Goal: Task Accomplishment & Management: Use online tool/utility

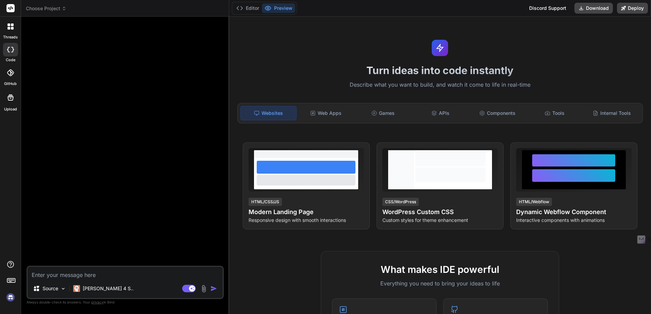
click at [11, 296] on img at bounding box center [11, 298] width 12 height 12
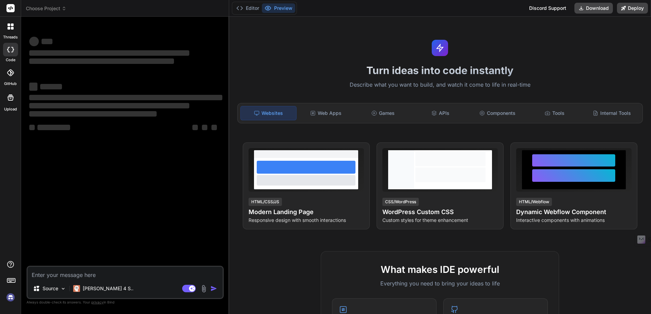
click at [10, 297] on img at bounding box center [11, 298] width 12 height 12
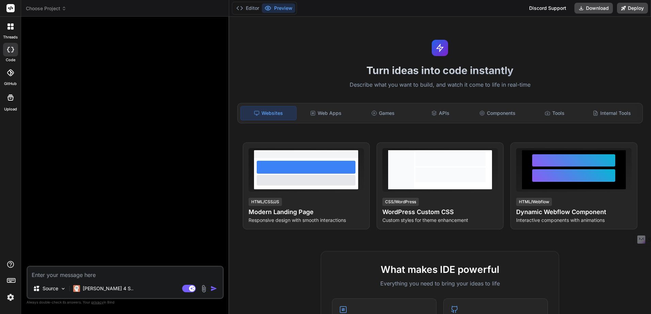
type textarea "x"
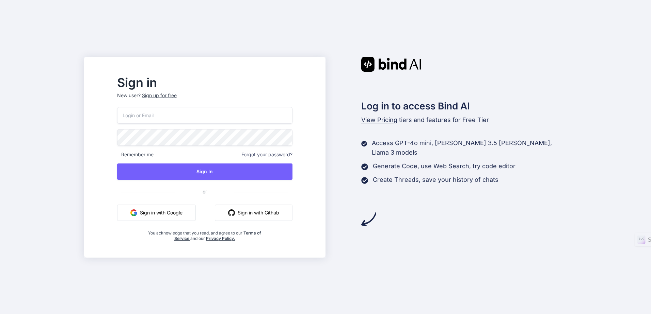
click at [214, 114] on input "email" at bounding box center [204, 115] width 175 height 17
type input "[EMAIL_ADDRESS][DOMAIN_NAME]"
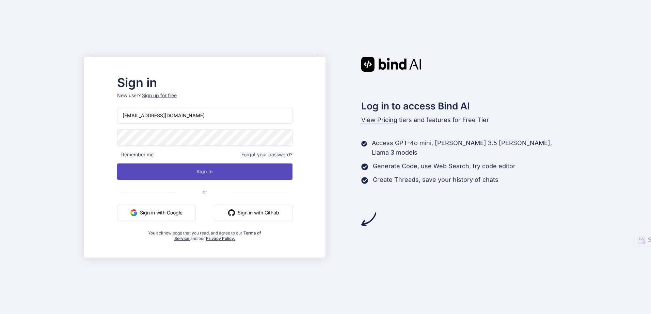
click at [218, 170] on button "Sign In" at bounding box center [204, 172] width 175 height 16
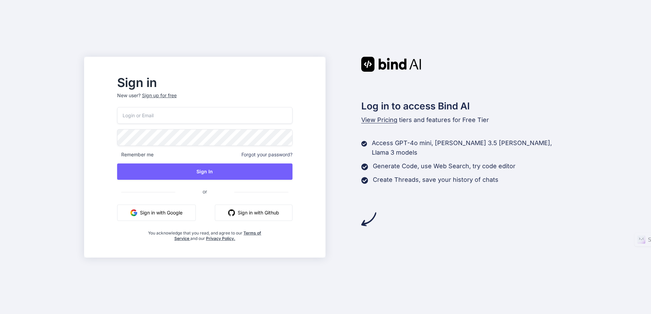
click at [217, 119] on input "email" at bounding box center [204, 115] width 175 height 17
type input "angelotwc@gmail.com"
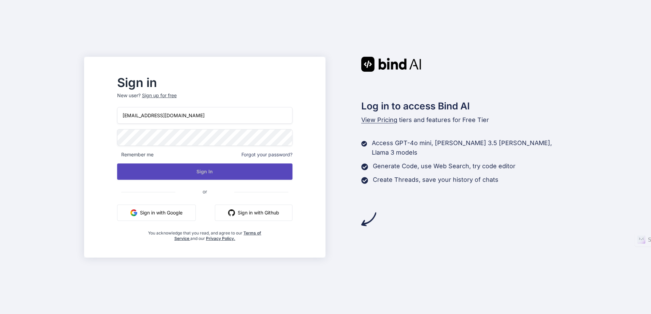
click at [217, 172] on button "Sign In" at bounding box center [204, 172] width 175 height 16
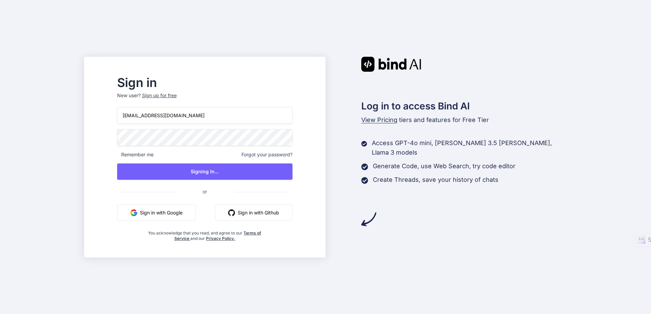
click at [248, 76] on div "Sign in New user? Sign up for free angelotwc@gmail.com Remember me Forgot your …" at bounding box center [204, 163] width 230 height 189
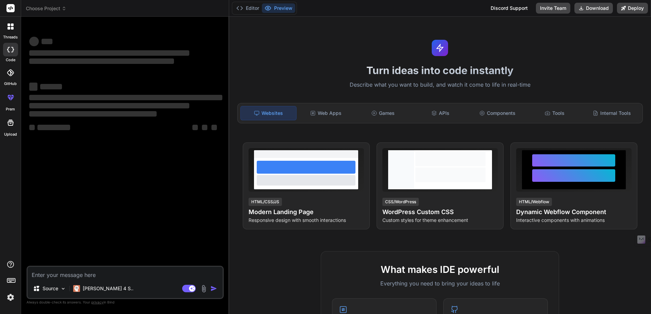
click at [9, 299] on img at bounding box center [11, 298] width 12 height 12
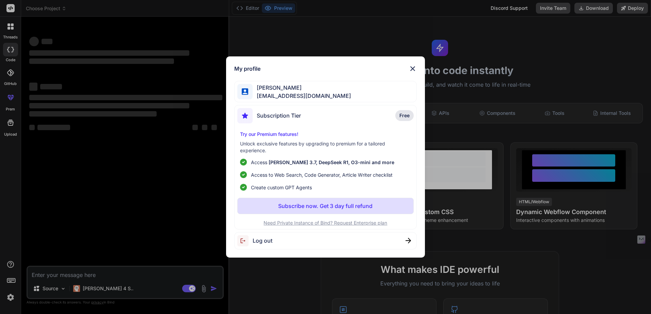
click at [311, 91] on span "Angelo Chen" at bounding box center [302, 88] width 98 height 8
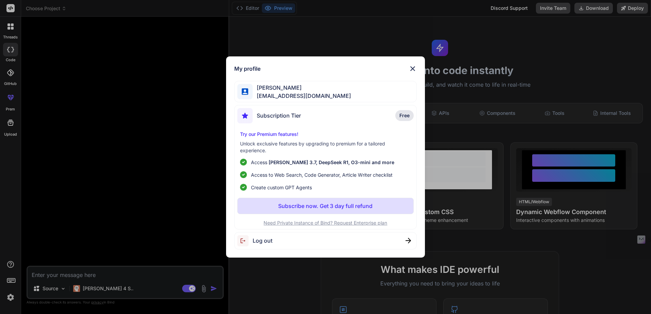
click at [411, 69] on img at bounding box center [412, 69] width 8 height 8
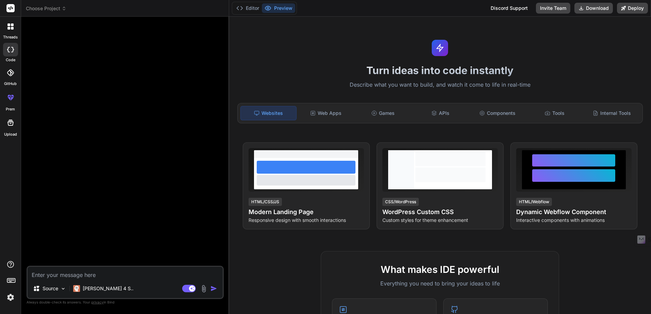
click at [8, 25] on icon at bounding box center [8, 24] width 3 height 3
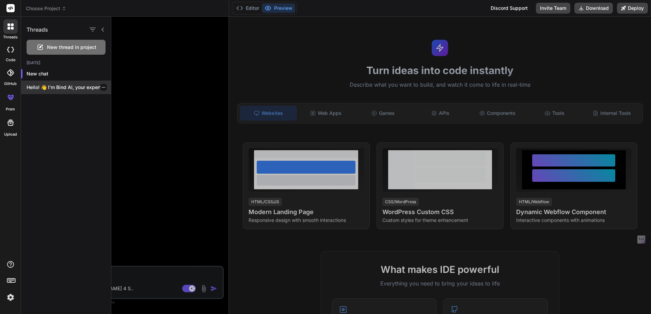
click at [102, 87] on icon "button" at bounding box center [103, 87] width 3 height 1
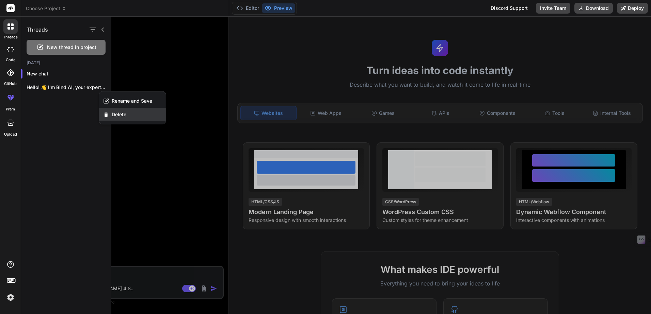
click at [119, 112] on span "Delete" at bounding box center [119, 114] width 15 height 7
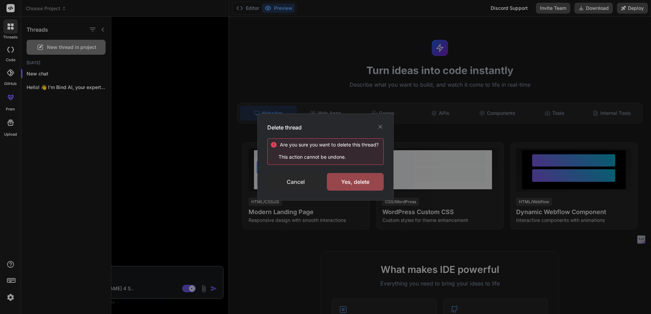
click at [300, 182] on div "Cancel" at bounding box center [295, 182] width 57 height 18
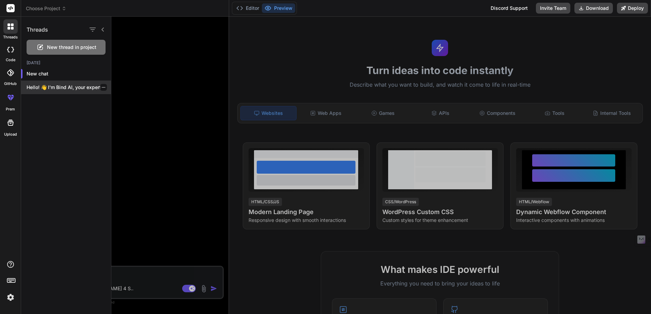
click at [47, 88] on p "Hello! 👋 I'm Bind AI, your expert..." at bounding box center [69, 87] width 84 height 7
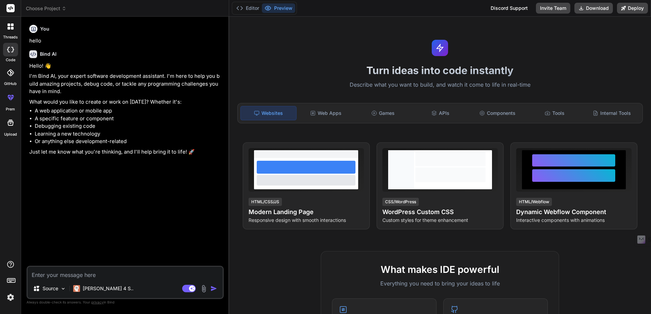
click at [63, 9] on icon at bounding box center [64, 8] width 5 height 5
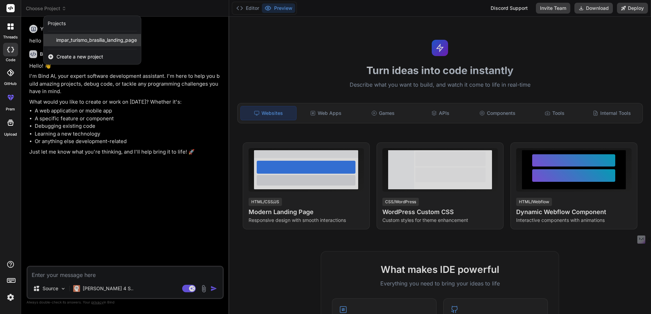
click at [87, 39] on span "impar_turismo_brasília_landing_page" at bounding box center [96, 40] width 81 height 7
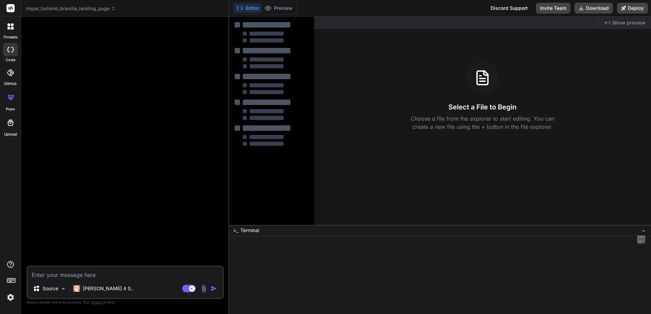
click at [112, 9] on icon at bounding box center [113, 8] width 5 height 5
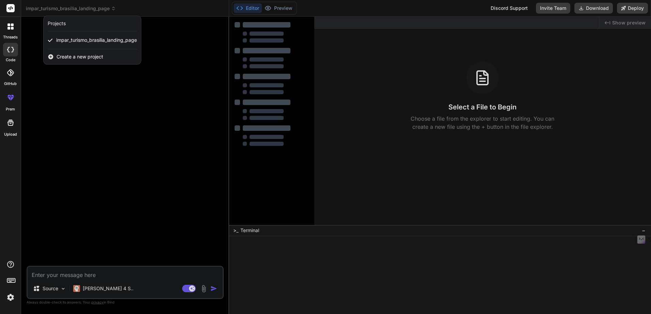
drag, startPoint x: 113, startPoint y: 39, endPoint x: 91, endPoint y: 40, distance: 22.1
click at [91, 40] on span "impar_turismo_brasília_landing_page" at bounding box center [96, 40] width 81 height 7
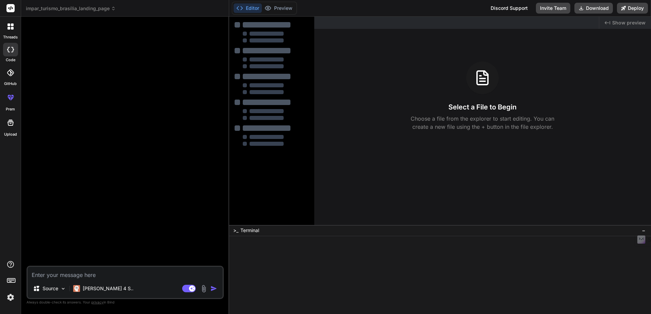
click at [113, 9] on icon at bounding box center [113, 9] width 2 height 1
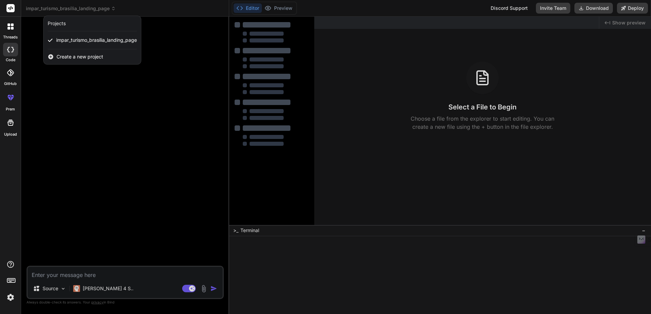
click at [75, 55] on span "Create a new project" at bounding box center [79, 56] width 47 height 7
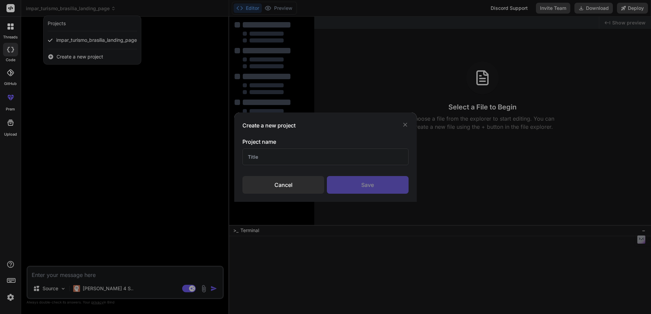
click at [299, 184] on div "Cancel" at bounding box center [283, 185] width 82 height 18
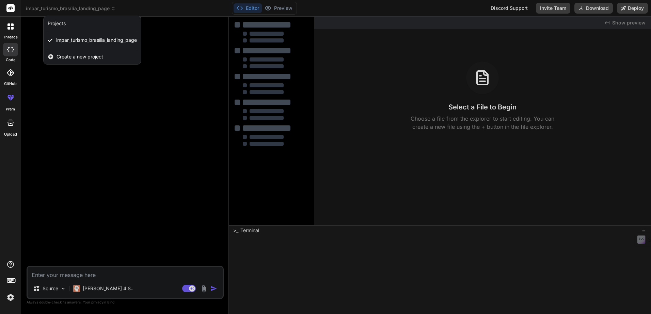
click at [56, 5] on div at bounding box center [325, 157] width 651 height 314
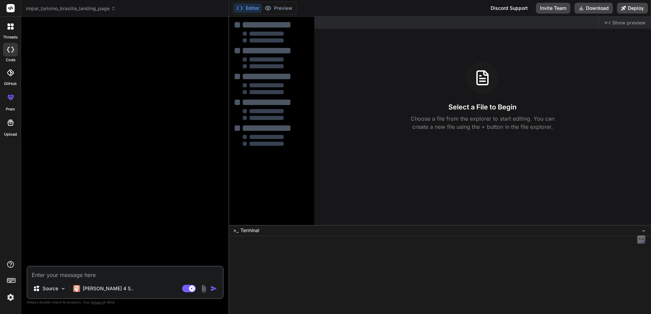
click at [8, 28] on icon at bounding box center [8, 28] width 3 height 3
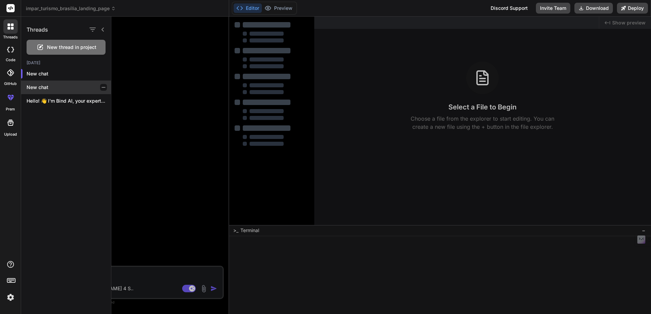
click at [101, 89] on icon "button" at bounding box center [103, 87] width 4 height 4
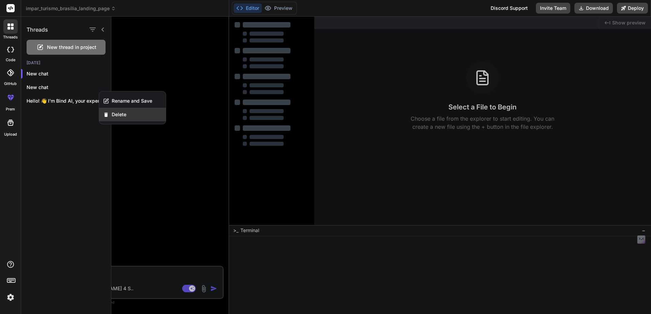
click at [109, 115] on div "Delete" at bounding box center [132, 115] width 67 height 14
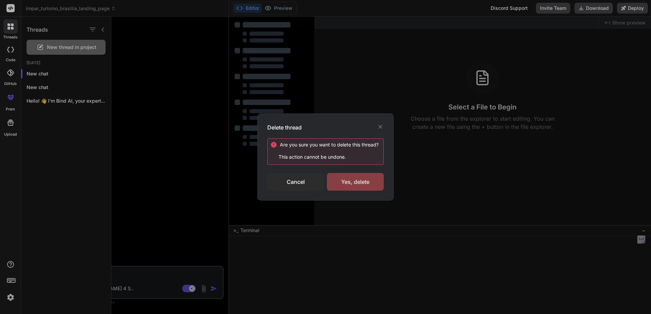
click at [345, 186] on div "Yes, delete" at bounding box center [355, 182] width 57 height 18
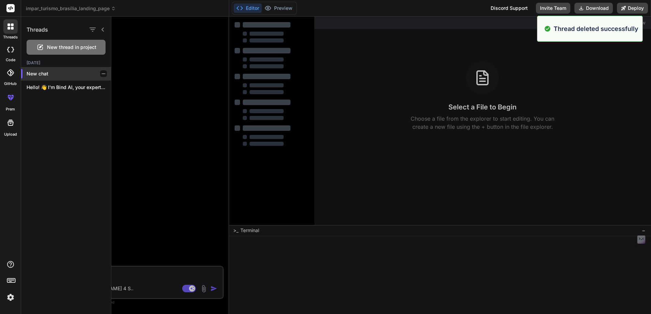
click at [101, 72] on icon "button" at bounding box center [103, 74] width 4 height 4
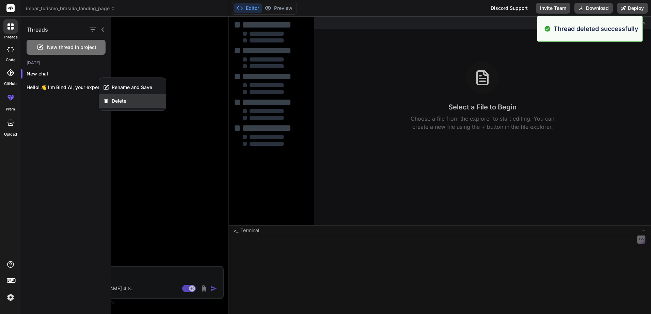
click at [122, 99] on span "Delete" at bounding box center [119, 101] width 15 height 7
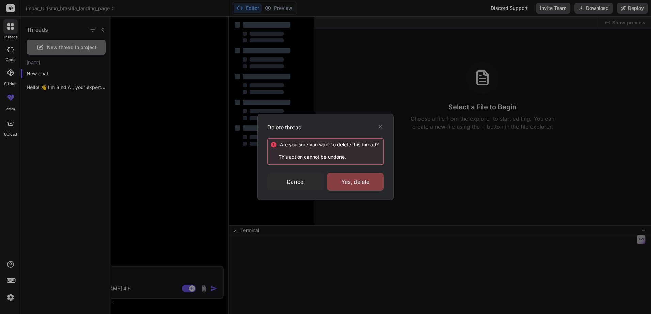
click at [359, 185] on div "Yes, delete" at bounding box center [355, 182] width 57 height 18
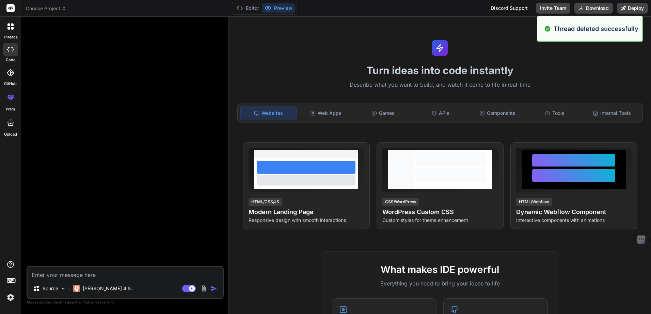
click at [42, 7] on span "Choose Project" at bounding box center [46, 8] width 40 height 7
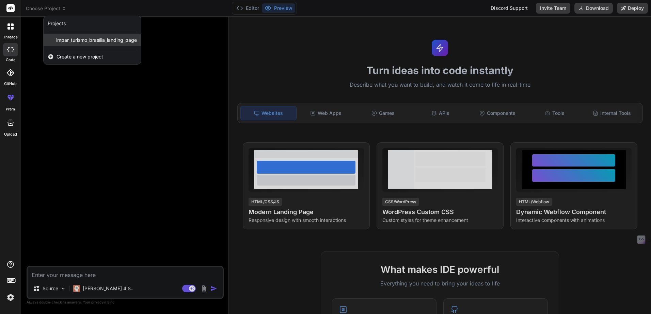
click at [78, 40] on span "impar_turismo_brasília_landing_page" at bounding box center [96, 40] width 81 height 7
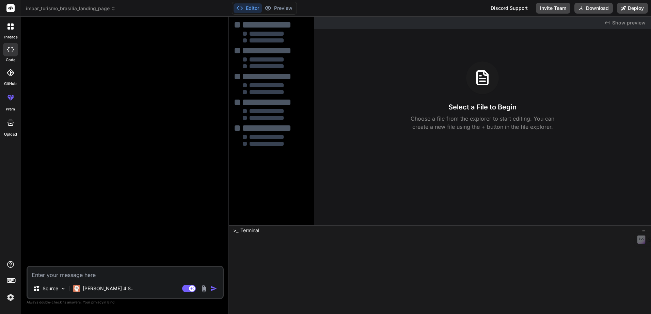
click at [84, 9] on span "impar_turismo_brasília_landing_page" at bounding box center [71, 8] width 90 height 7
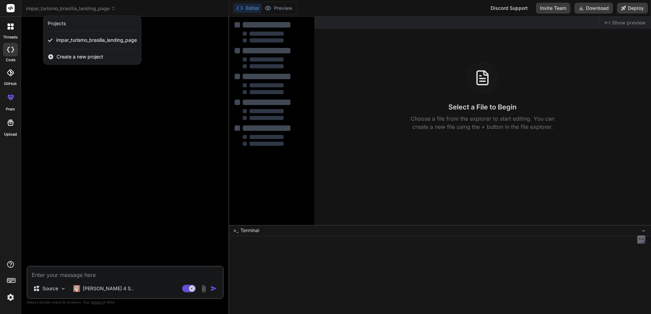
click at [60, 23] on div "Projects" at bounding box center [57, 23] width 18 height 7
drag, startPoint x: 60, startPoint y: 23, endPoint x: 157, endPoint y: 123, distance: 138.8
click at [157, 123] on div at bounding box center [325, 157] width 651 height 314
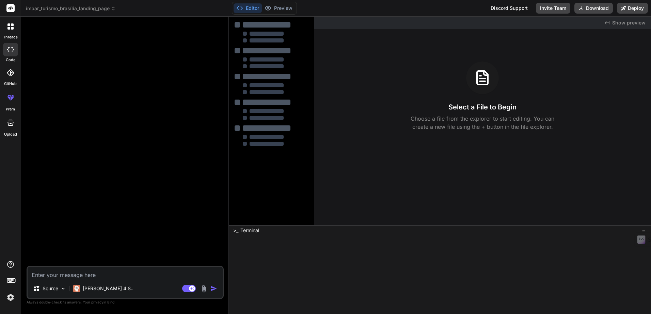
click at [165, 110] on div at bounding box center [126, 144] width 196 height 244
click at [9, 296] on img at bounding box center [11, 298] width 12 height 12
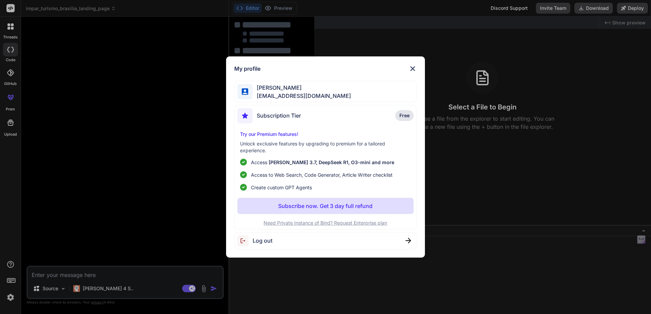
click at [416, 64] on div "My profile Angelo Chen angelotwc@gmail.com Subscription Tier Free Try our Premi…" at bounding box center [325, 156] width 199 height 201
click at [410, 66] on img at bounding box center [412, 69] width 8 height 8
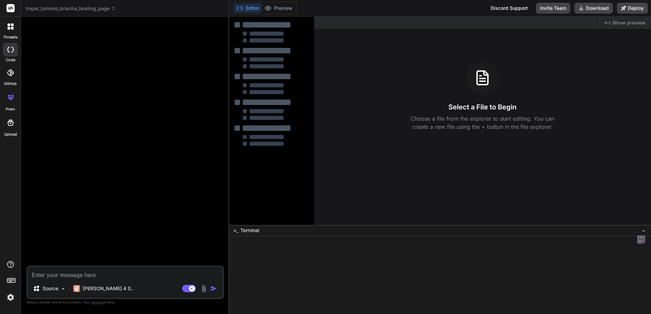
click at [10, 279] on rect at bounding box center [11, 281] width 8 height 4
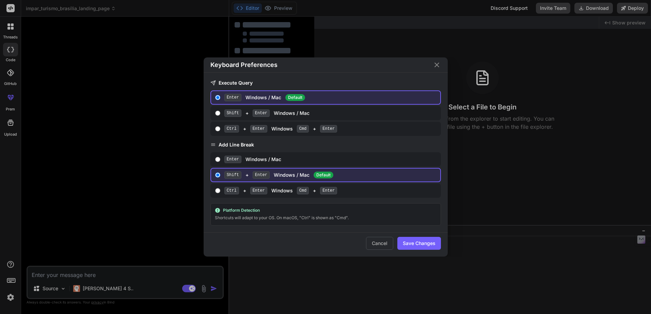
click at [437, 63] on icon "Close" at bounding box center [437, 65] width 8 height 8
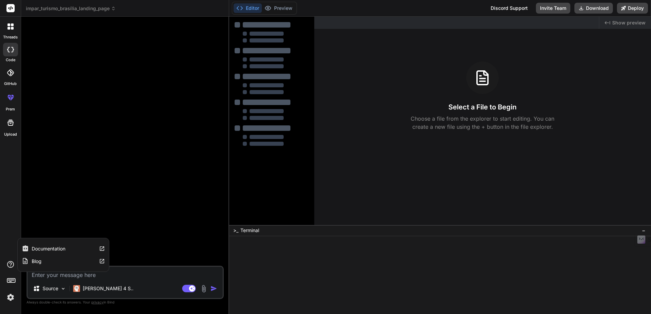
click at [11, 264] on icon at bounding box center [10, 265] width 8 height 8
click at [10, 24] on icon at bounding box center [8, 24] width 3 height 3
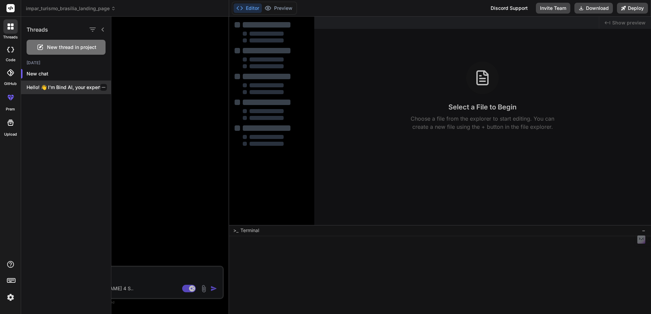
click at [103, 89] on div at bounding box center [103, 87] width 7 height 7
click at [101, 87] on icon "button" at bounding box center [103, 87] width 4 height 4
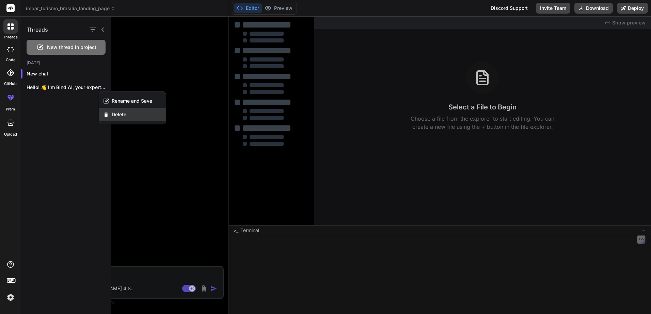
click at [115, 111] on span "Delete" at bounding box center [119, 114] width 15 height 7
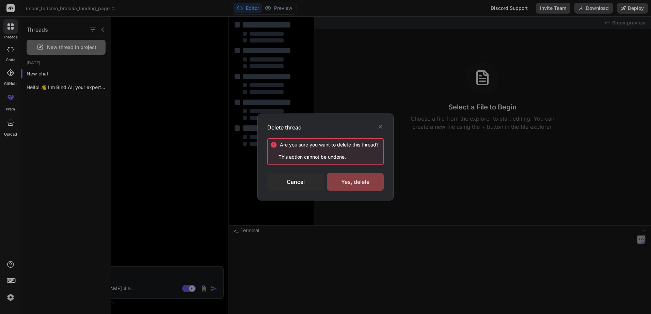
click at [339, 179] on div "Yes, delete" at bounding box center [355, 182] width 57 height 18
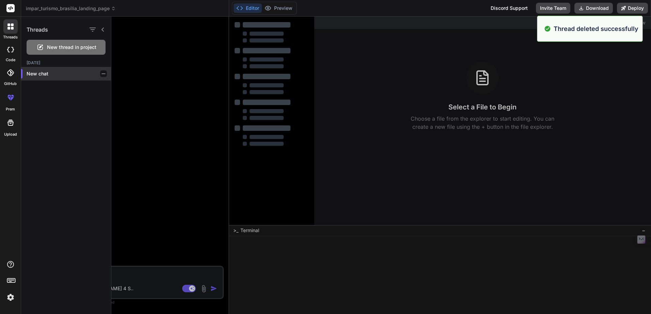
click at [101, 74] on icon "button" at bounding box center [103, 74] width 4 height 4
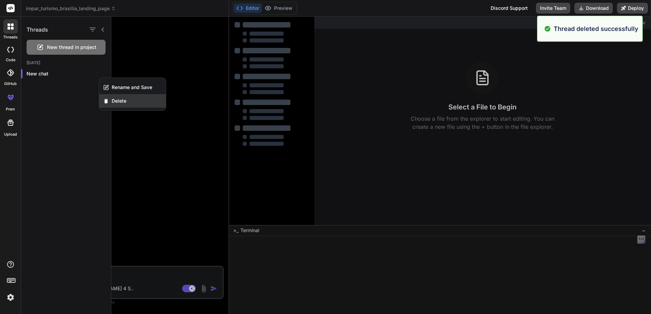
click at [116, 98] on span "Delete" at bounding box center [119, 101] width 15 height 7
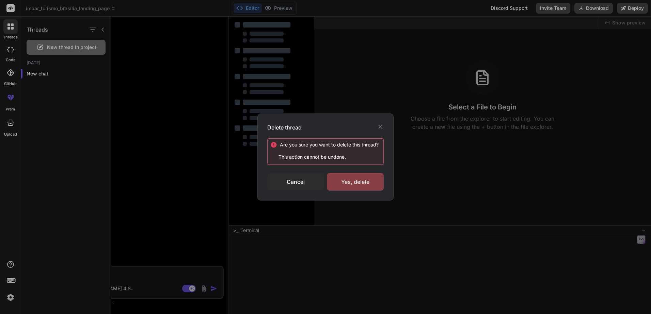
click at [360, 179] on div "Yes, delete" at bounding box center [355, 182] width 57 height 18
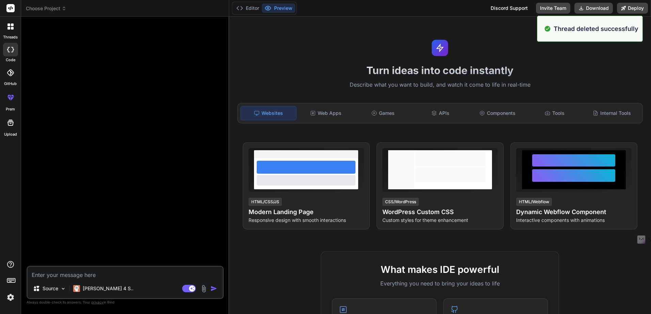
click at [64, 9] on icon at bounding box center [64, 8] width 5 height 5
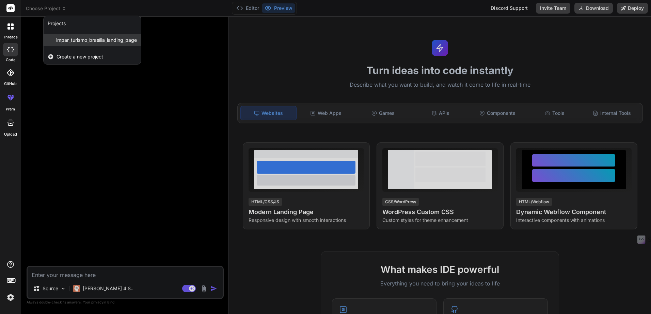
click at [88, 41] on span "impar_turismo_brasília_landing_page" at bounding box center [96, 40] width 81 height 7
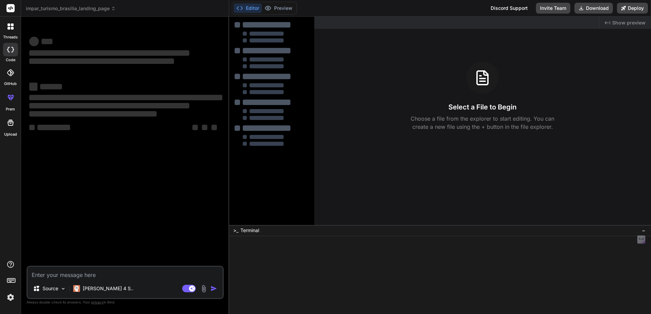
type textarea "x"
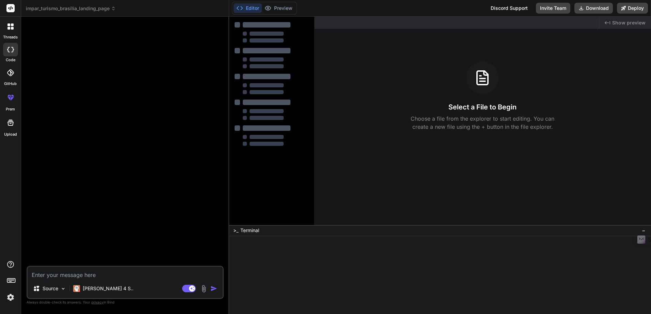
click at [8, 10] on rect at bounding box center [10, 8] width 8 height 8
click at [10, 6] on rect at bounding box center [10, 8] width 8 height 8
drag, startPoint x: 10, startPoint y: 6, endPoint x: 7, endPoint y: 29, distance: 22.9
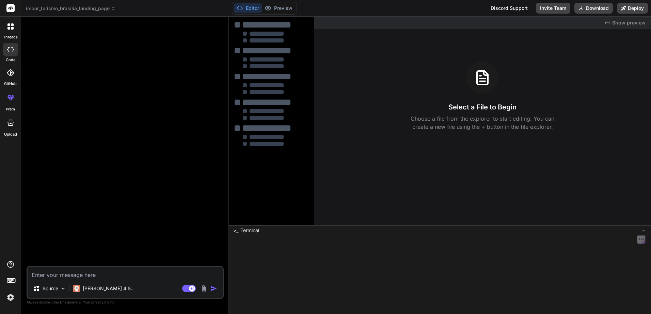
click at [7, 29] on icon at bounding box center [10, 26] width 6 height 6
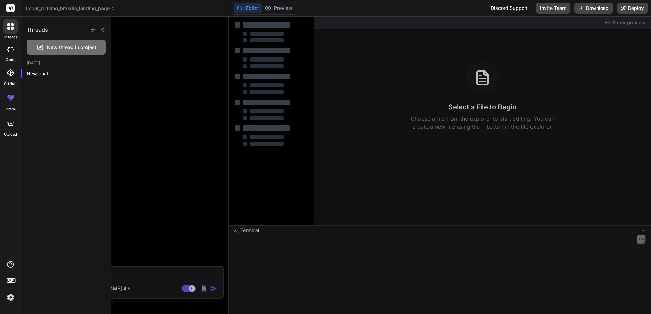
click at [11, 10] on rect at bounding box center [10, 8] width 8 height 8
click at [12, 3] on div at bounding box center [10, 8] width 21 height 17
click at [12, 6] on rect at bounding box center [10, 8] width 8 height 8
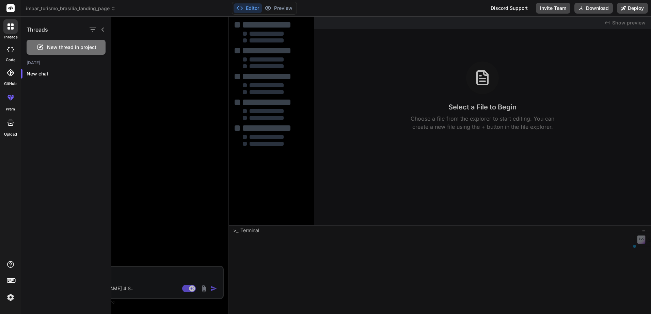
drag, startPoint x: 12, startPoint y: 6, endPoint x: 45, endPoint y: 102, distance: 101.5
click at [45, 102] on div "Threads New thread in project Today New chat" at bounding box center [66, 166] width 90 height 298
click at [93, 29] on icon "button" at bounding box center [92, 30] width 8 height 8
click at [94, 47] on input "Saved Threads" at bounding box center [96, 47] width 6 height 6
click at [94, 28] on icon "button" at bounding box center [92, 30] width 6 height 4
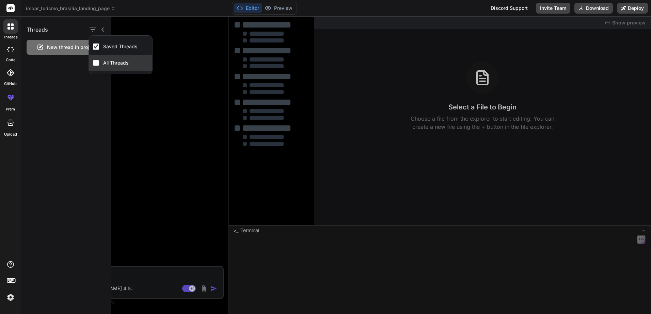
click at [98, 63] on input "All Threads" at bounding box center [96, 63] width 6 height 6
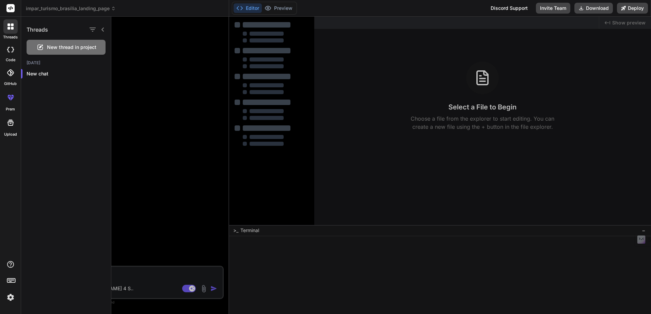
click at [103, 30] on icon at bounding box center [102, 29] width 5 height 5
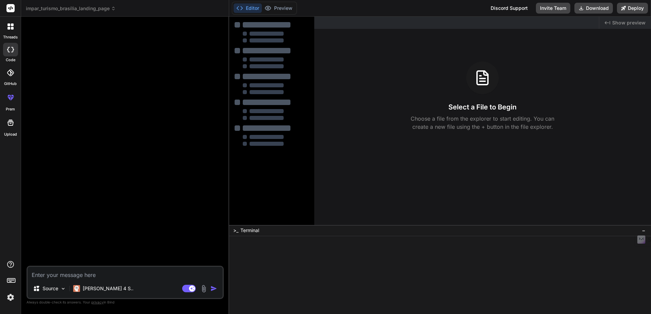
click at [35, 10] on span "impar_turismo_brasília_landing_page" at bounding box center [71, 8] width 90 height 7
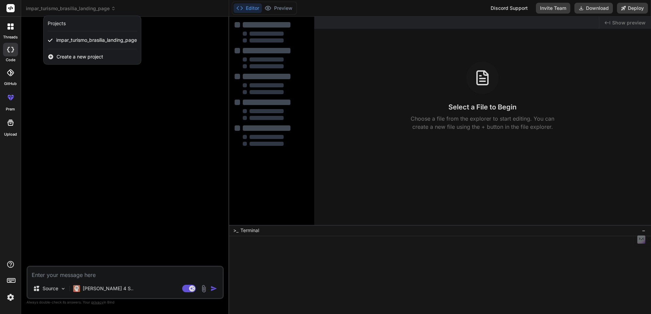
click at [67, 54] on span "Create a new project" at bounding box center [79, 56] width 47 height 7
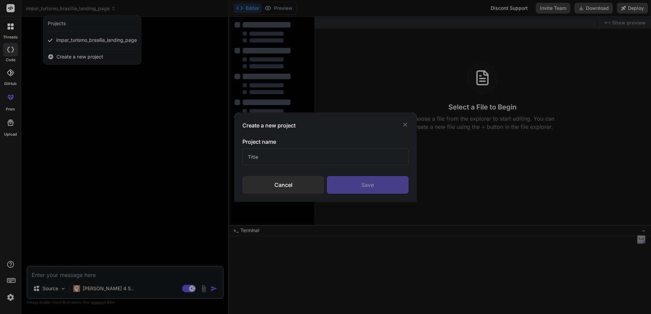
click at [283, 153] on input "text" at bounding box center [325, 157] width 166 height 17
click at [282, 183] on div "Cancel" at bounding box center [283, 185] width 82 height 18
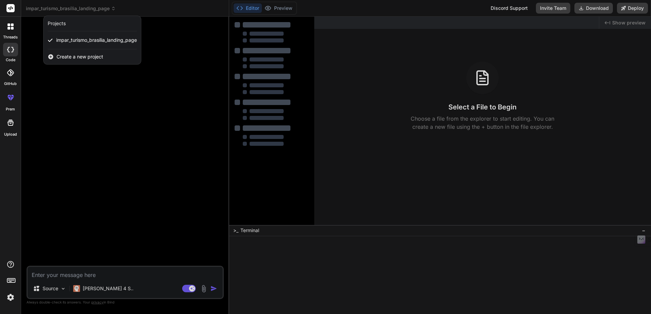
click at [60, 23] on div "Projects" at bounding box center [57, 23] width 18 height 7
drag, startPoint x: 60, startPoint y: 23, endPoint x: 166, endPoint y: 104, distance: 133.1
click at [166, 104] on div at bounding box center [325, 157] width 651 height 314
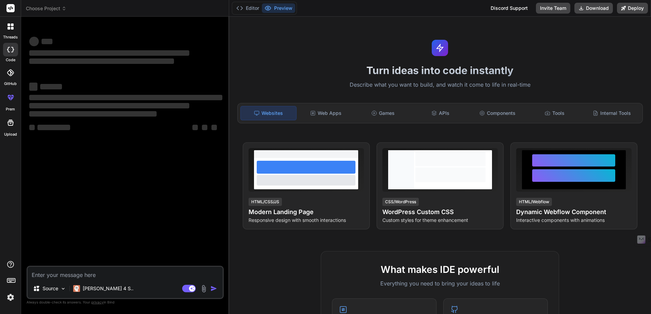
click at [52, 6] on span "Choose Project" at bounding box center [46, 8] width 40 height 7
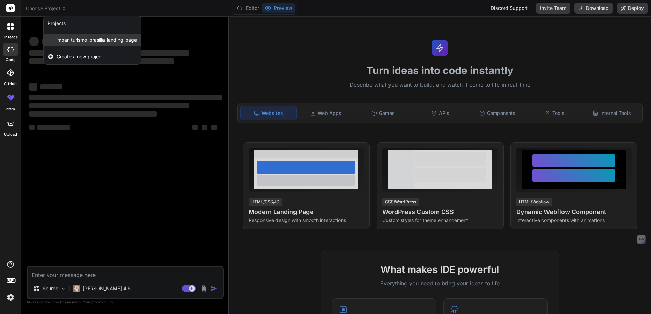
click at [62, 42] on span "impar_turismo_brasília_landing_page" at bounding box center [96, 40] width 81 height 7
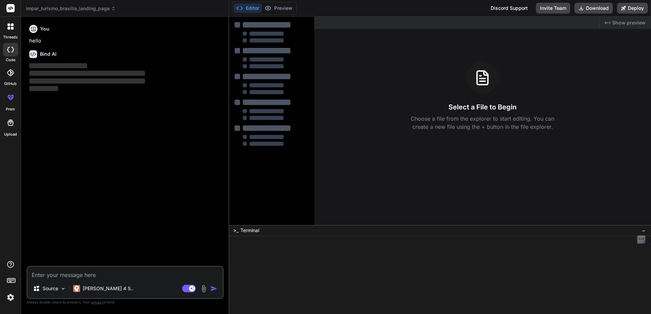
click at [254, 9] on button "Editor" at bounding box center [247, 8] width 28 height 10
click at [644, 232] on span "−" at bounding box center [643, 230] width 4 height 7
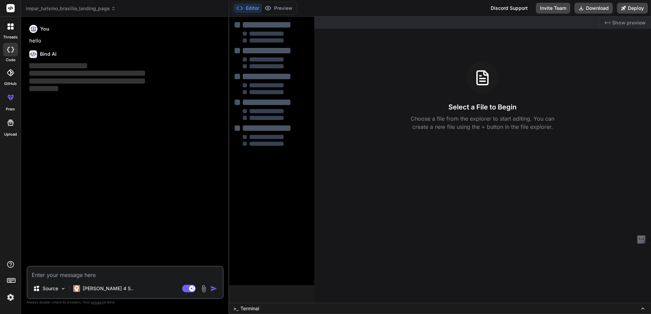
click at [641, 307] on icon at bounding box center [642, 308] width 5 height 5
click at [235, 44] on div at bounding box center [271, 84] width 77 height 129
click at [139, 93] on div "You hello Bind AI ‌ ‌ ‌ ‌" at bounding box center [126, 144] width 196 height 244
click at [55, 10] on span "impar_turismo_brasília_landing_page" at bounding box center [71, 8] width 90 height 7
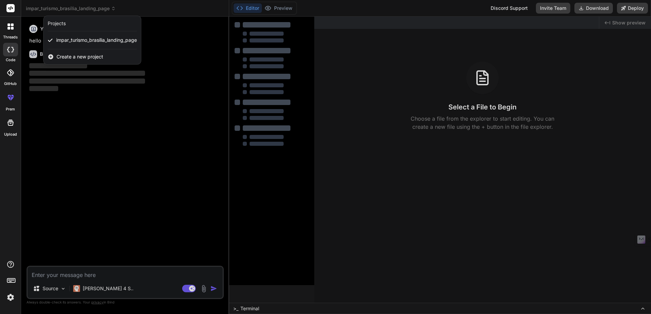
click at [104, 153] on div at bounding box center [325, 157] width 651 height 314
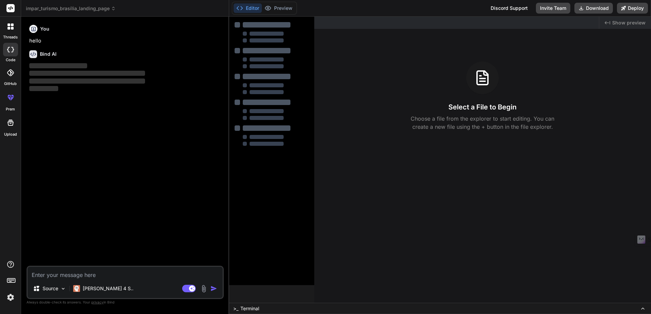
click at [12, 25] on icon at bounding box center [12, 24] width 3 height 3
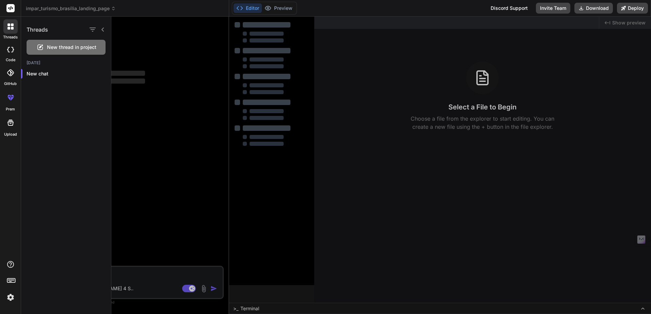
click at [145, 101] on div at bounding box center [380, 166] width 539 height 298
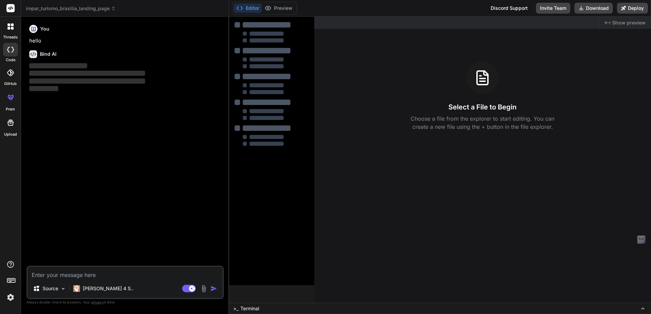
type textarea "x"
